Goal: Communication & Community: Answer question/provide support

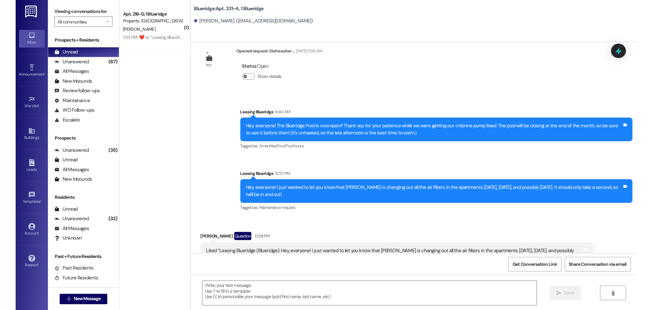
scroll to position [10353, 0]
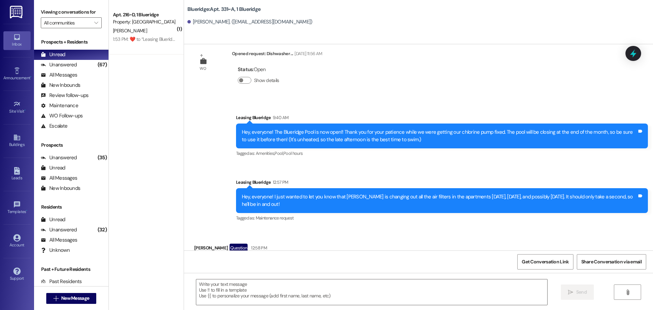
click at [379, 238] on div "Received via SMS [PERSON_NAME] Question 12:58 PM Liked “Leasing Blueridge (Blue…" at bounding box center [400, 266] width 422 height 56
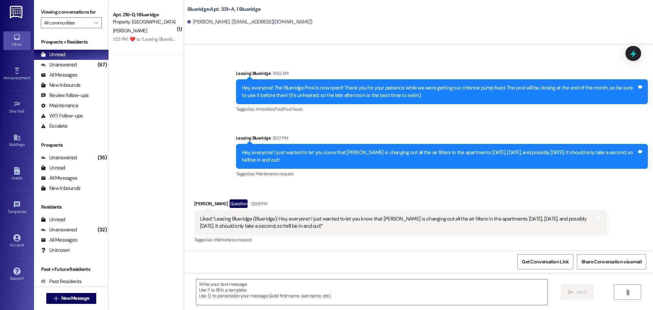
scroll to position [10353, 0]
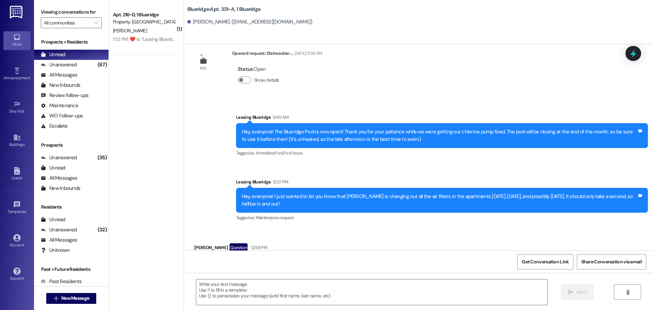
drag, startPoint x: 639, startPoint y: 205, endPoint x: 636, endPoint y: 204, distance: 3.5
click at [637, 228] on div "Received via SMS [PERSON_NAME] Question 12:58 PM Liked “Leasing Blueridge (Blue…" at bounding box center [418, 261] width 469 height 66
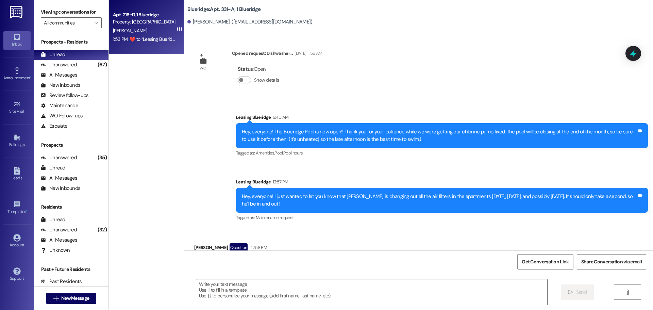
click at [124, 27] on div "[PERSON_NAME]" at bounding box center [144, 31] width 64 height 9
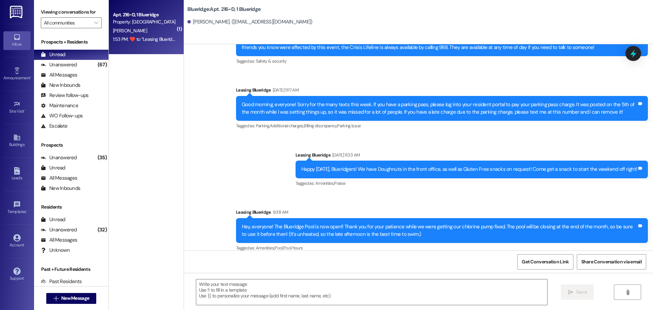
scroll to position [28246, 0]
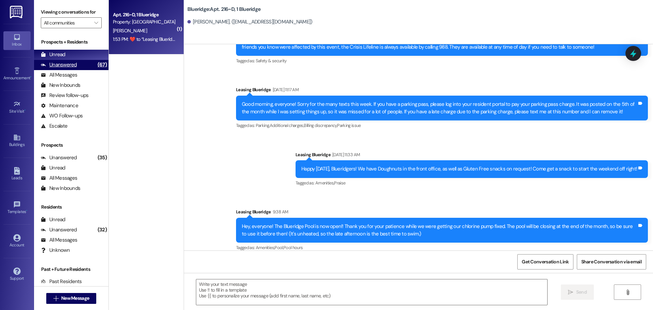
click at [82, 64] on div "Unanswered (67)" at bounding box center [71, 65] width 74 height 10
click at [85, 56] on div "Unread (0)" at bounding box center [71, 55] width 74 height 10
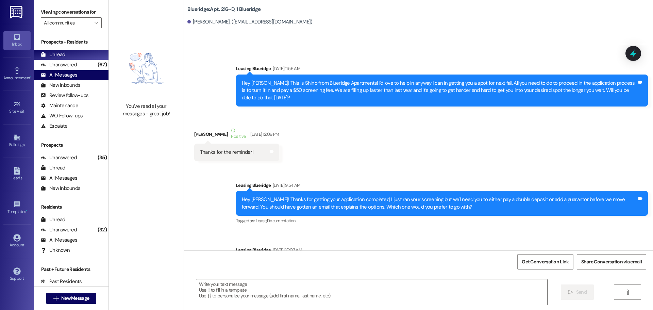
scroll to position [28246, 0]
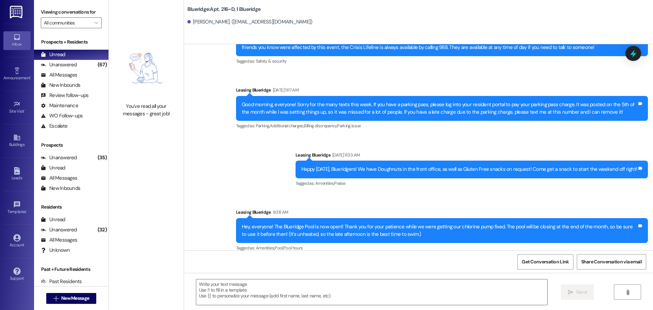
click at [308, 122] on div "Announcement, sent via SMS Leasing Blueridge [DATE] 3:53 PM Good evening! For e…" at bounding box center [418, 71] width 469 height 503
